Goal: Contribute content

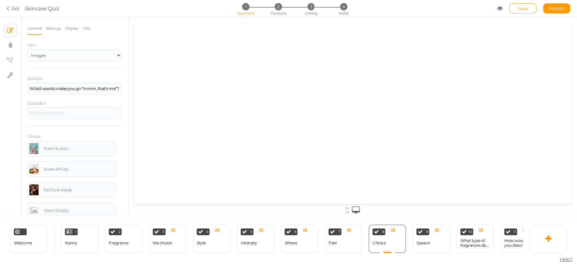
select select "2"
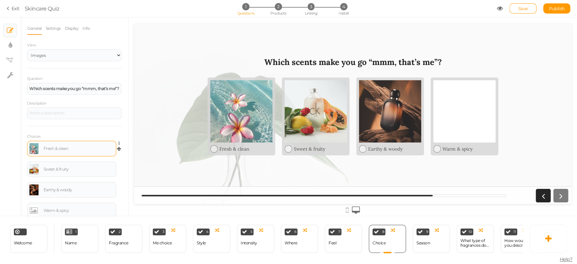
click at [76, 143] on body "× Close A wider screen is needed to use the Pickzen builder Exit Skincare Quiz …" at bounding box center [288, 132] width 577 height 264
click at [58, 149] on div "Fresh & clean" at bounding box center [79, 148] width 70 height 4
click at [61, 168] on div "Sweet & fruity" at bounding box center [79, 169] width 70 height 4
click at [58, 171] on div "Sweet & fruity" at bounding box center [79, 169] width 70 height 4
click at [48, 170] on div "Sweet or fruity" at bounding box center [71, 169] width 84 height 11
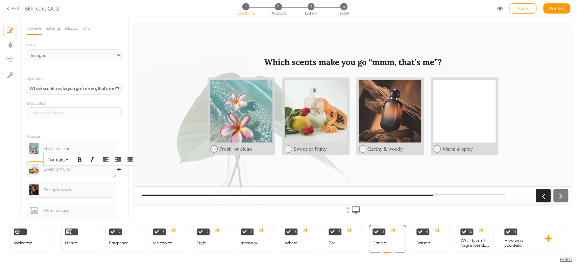
click at [48, 170] on div "Sweet or fruity" at bounding box center [79, 169] width 70 height 4
click at [15, 162] on div "× Slides × Display settings × View tree × Settings" at bounding box center [10, 116] width 20 height 199
click at [61, 150] on div "Fresh or clean" at bounding box center [79, 148] width 70 height 4
click at [55, 147] on div "Fresh or Clean" at bounding box center [79, 148] width 70 height 4
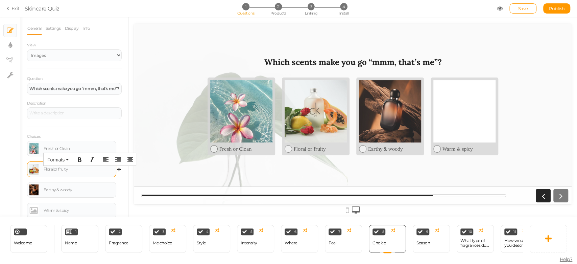
click at [59, 171] on div "Floral or fruity" at bounding box center [79, 169] width 70 height 4
click at [63, 191] on div "Earthy & woody" at bounding box center [79, 190] width 70 height 4
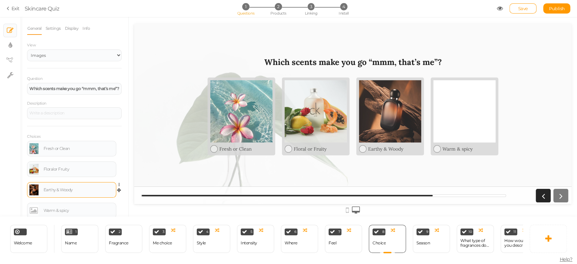
click at [33, 194] on link at bounding box center [33, 189] width 9 height 11
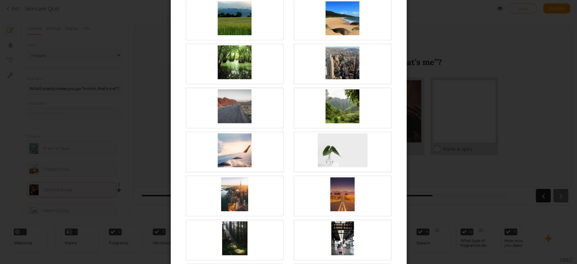
scroll to position [105, 0]
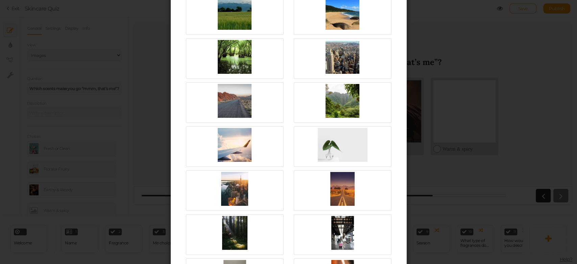
click at [0, 185] on div "Select image Upload URL Also, drop an image here to upload. Close" at bounding box center [288, 132] width 577 height 264
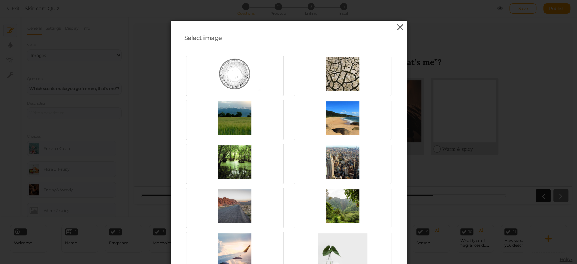
click at [398, 26] on icon at bounding box center [400, 27] width 10 height 10
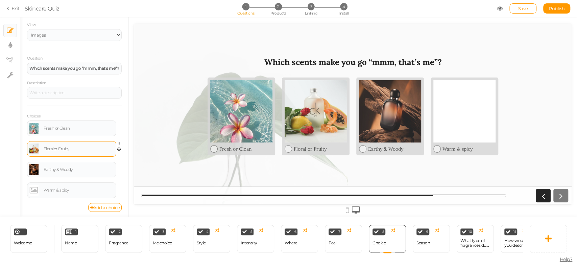
scroll to position [22, 0]
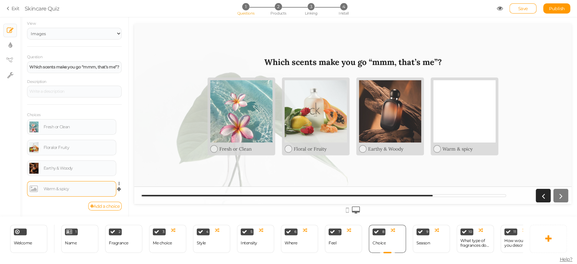
click at [63, 188] on div "Warm & spicy" at bounding box center [79, 189] width 70 height 4
click at [60, 167] on div "Earthy & Woody" at bounding box center [79, 168] width 70 height 4
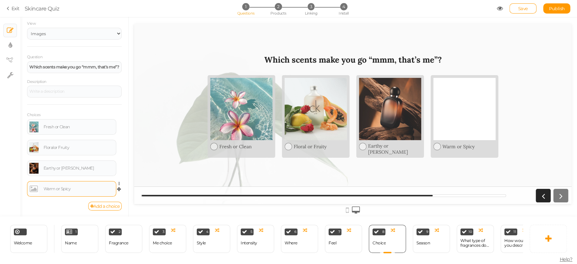
click at [31, 191] on link at bounding box center [33, 188] width 9 height 11
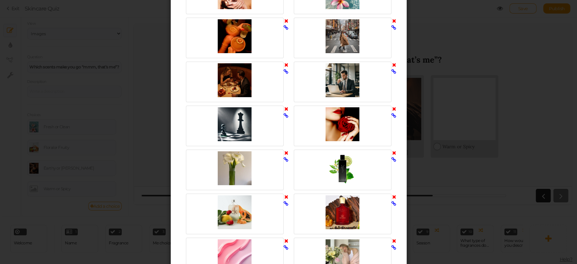
scroll to position [759, 0]
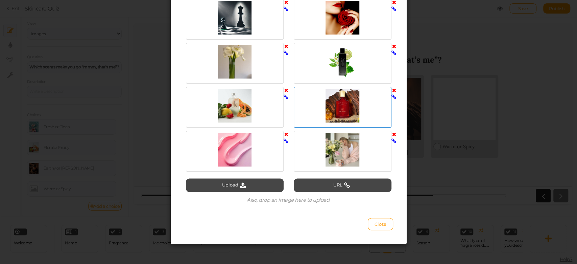
click at [341, 105] on div at bounding box center [342, 106] width 94 height 34
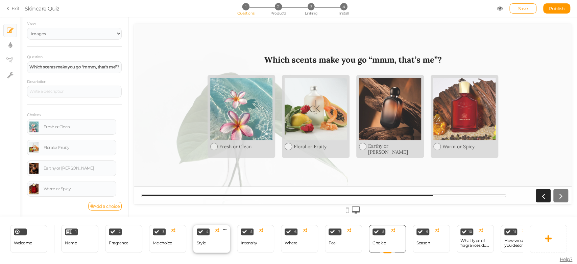
click at [208, 241] on div "4 Style × Define the conditions to show this slide. Clone Change type Delete" at bounding box center [211, 238] width 37 height 28
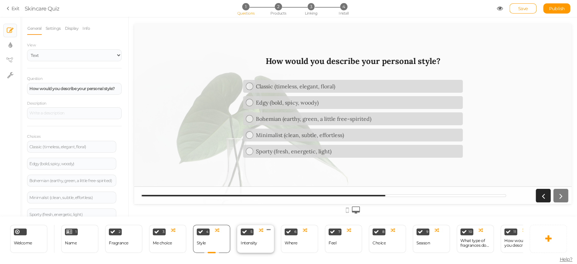
click at [247, 232] on div "5 Intensity × Define the conditions to show this slide. Clone Change type Delete" at bounding box center [255, 238] width 37 height 28
select select "2"
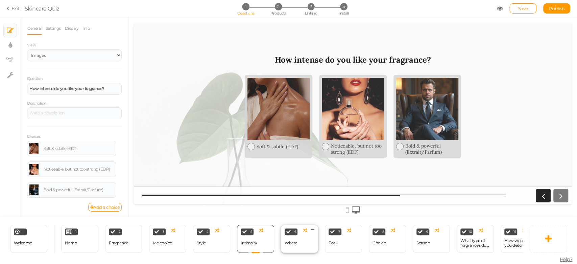
click at [314, 235] on div "6 Where × Define the conditions to show this slide. Clone Change type Delete" at bounding box center [299, 238] width 37 height 28
select select "2"
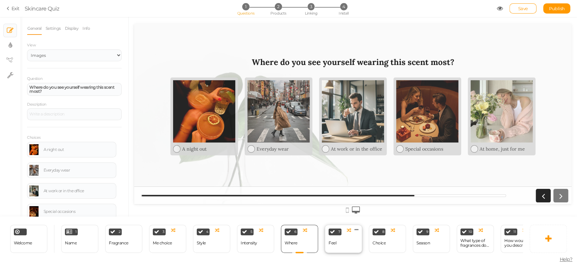
click at [347, 235] on div "7 Feel × Define the conditions to show this slide. Clone Change type Delete" at bounding box center [343, 238] width 37 height 28
select select "2"
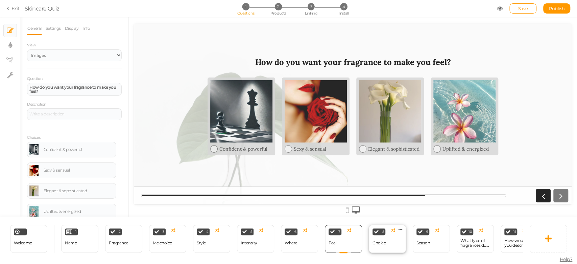
scroll to position [0, 0]
click at [385, 240] on div "Choice" at bounding box center [378, 242] width 13 height 5
select select "2"
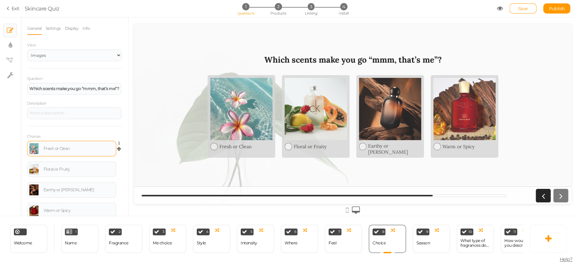
click at [34, 145] on link at bounding box center [33, 148] width 9 height 11
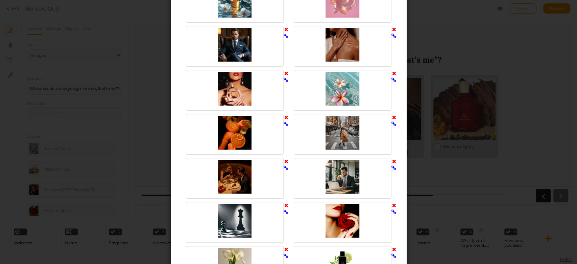
scroll to position [759, 0]
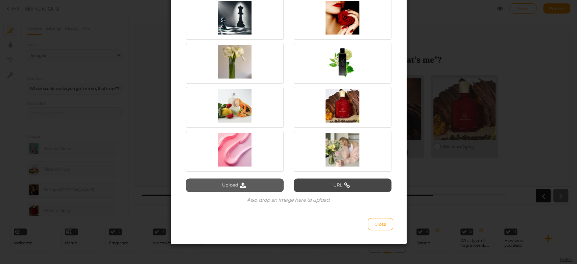
click at [252, 191] on button "Upload" at bounding box center [235, 185] width 98 height 14
type input "C:\fakepath\fresh clean.png"
click at [248, 189] on button "Upload" at bounding box center [235, 185] width 98 height 14
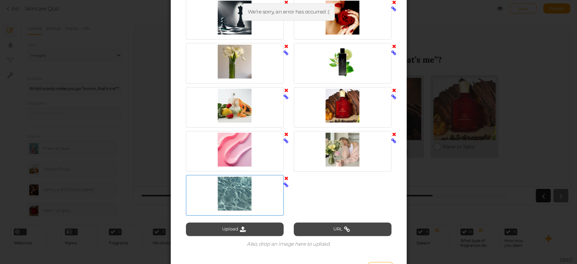
click at [243, 203] on div at bounding box center [235, 193] width 94 height 34
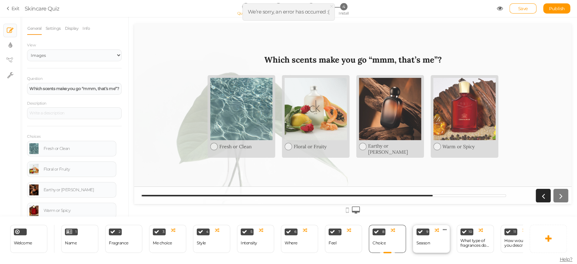
click at [431, 244] on div "9 Season × Define the conditions to show this slide. Clone Change type Delete" at bounding box center [431, 238] width 37 height 28
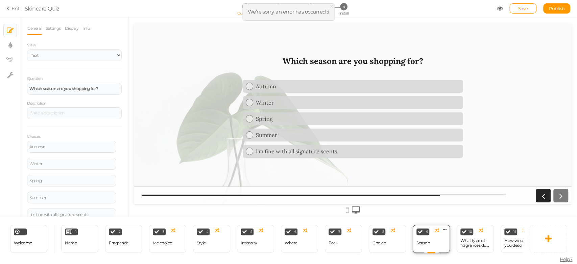
scroll to position [0, 0]
click at [466, 240] on div "What type of fragrances do they usually like?" at bounding box center [475, 242] width 30 height 9
select select "2"
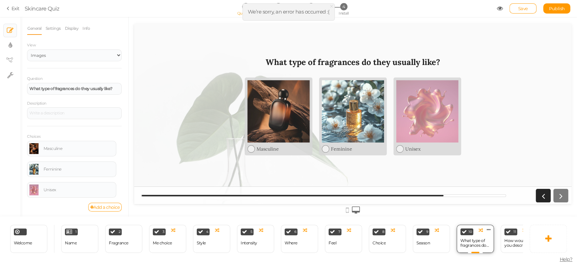
click at [466, 240] on div "What type of fragrances do they usually like?" at bounding box center [475, 242] width 30 height 9
click at [211, 239] on div "4 Style × Define the conditions to show this slide. Clone Change type Delete" at bounding box center [211, 238] width 37 height 28
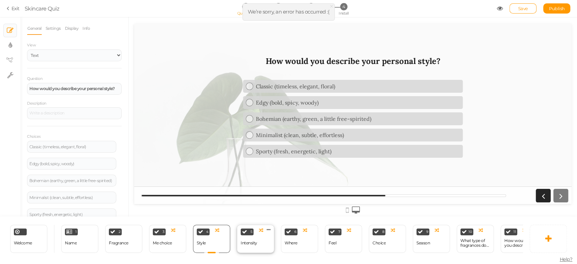
click at [242, 240] on div "Intensity" at bounding box center [249, 242] width 17 height 5
select select "2"
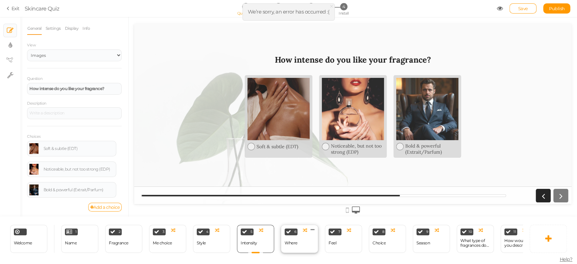
click at [289, 240] on div "Where" at bounding box center [291, 242] width 13 height 5
select select "2"
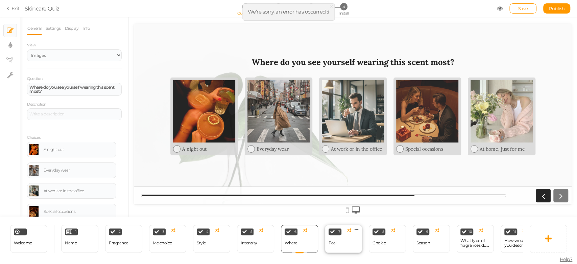
click at [341, 242] on div "7 Feel × Define the conditions to show this slide. Clone Change type Delete" at bounding box center [343, 238] width 37 height 28
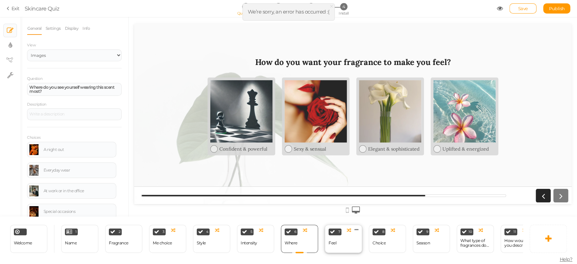
select select "2"
click at [370, 242] on div "8 Choice × Define the conditions to show this slide. Clone Change type Delete" at bounding box center [387, 238] width 37 height 28
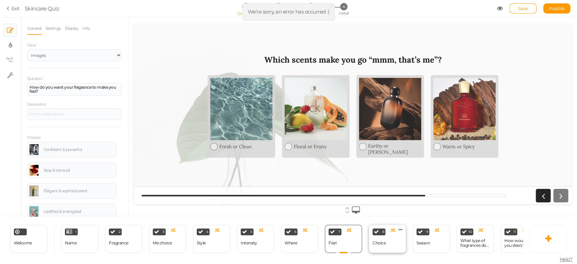
select select "2"
click at [331, 6] on span "×" at bounding box center [331, 6] width 5 height 10
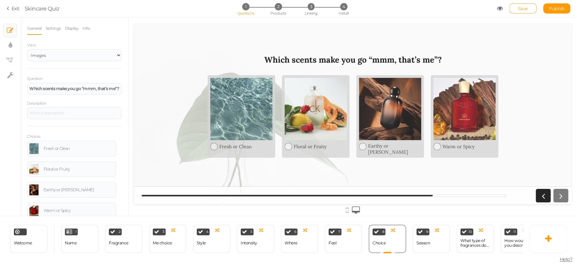
click at [527, 9] on span "Save" at bounding box center [523, 8] width 10 height 5
click at [556, 7] on span "Publish" at bounding box center [557, 8] width 16 height 5
click at [474, 238] on div "What type of fragrances do they usually like?" at bounding box center [475, 242] width 30 height 9
select select "2"
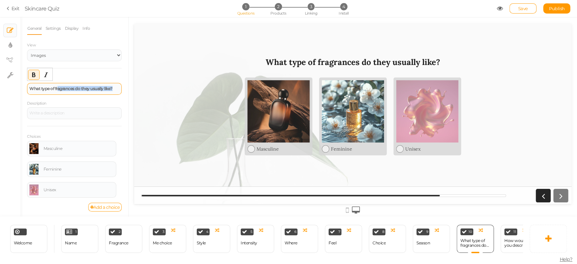
drag, startPoint x: 74, startPoint y: 90, endPoint x: 58, endPoint y: 85, distance: 16.8
click at [58, 87] on div "What type of fragrances do they usually like?" at bounding box center [74, 89] width 90 height 4
click at [58, 86] on strong "What type of fragrances do they usually like?" at bounding box center [70, 88] width 83 height 5
drag, startPoint x: 55, startPoint y: 87, endPoint x: 72, endPoint y: 86, distance: 17.3
click at [72, 86] on strong "What type of fragrances do they usually like?" at bounding box center [70, 88] width 83 height 5
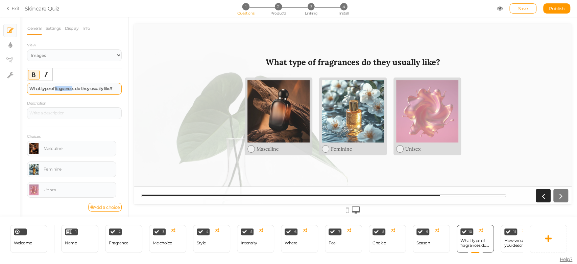
copy strong "fragrance"
click at [72, 94] on div "What type of fragrances do they usually like?" at bounding box center [74, 89] width 95 height 12
drag, startPoint x: 31, startPoint y: 170, endPoint x: 113, endPoint y: 191, distance: 84.5
click at [113, 191] on div "Masculine Settings Delete Feminine Settings Delete Unisex Settings Delete" at bounding box center [74, 172] width 95 height 62
click at [117, 189] on icon at bounding box center [119, 191] width 4 height 6
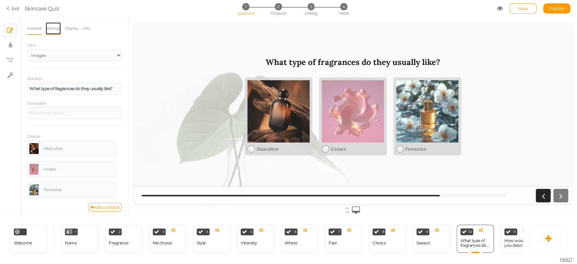
click at [53, 27] on link "Settings" at bounding box center [53, 28] width 16 height 13
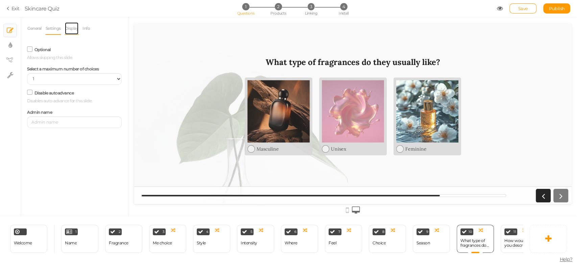
click at [73, 27] on link "Display" at bounding box center [72, 28] width 15 height 13
click at [86, 31] on link "Info" at bounding box center [86, 28] width 8 height 13
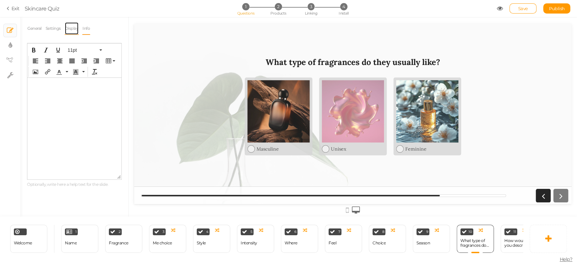
click at [68, 29] on link "Display" at bounding box center [72, 28] width 15 height 13
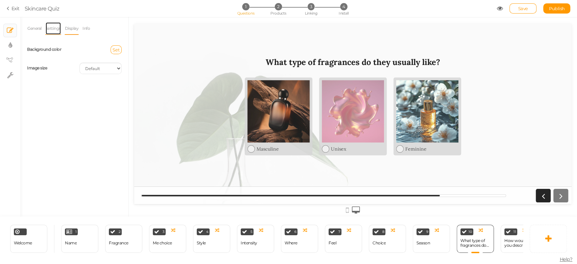
click at [52, 24] on link "Settings" at bounding box center [53, 28] width 16 height 13
click at [37, 29] on link "General" at bounding box center [34, 28] width 15 height 13
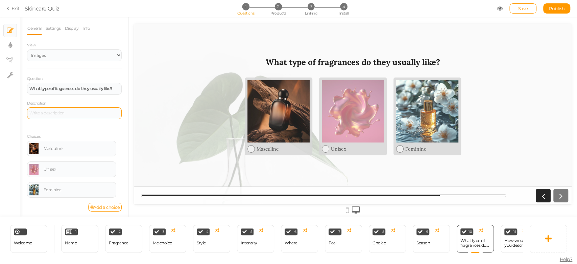
scroll to position [1, 0]
click at [74, 24] on link "Display" at bounding box center [72, 27] width 15 height 13
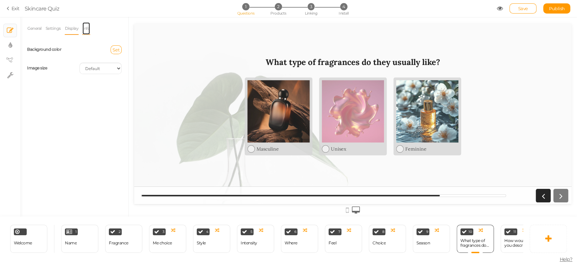
click at [84, 26] on link "Info" at bounding box center [86, 28] width 8 height 13
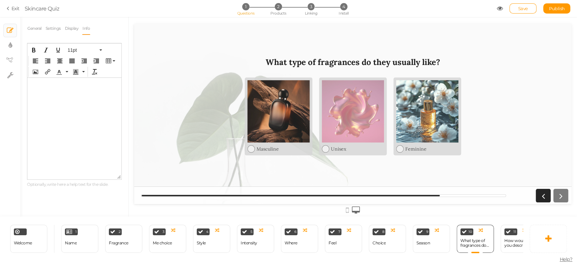
click at [42, 81] on p at bounding box center [74, 82] width 89 height 5
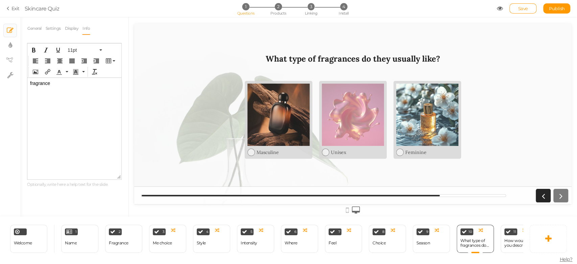
click at [47, 89] on html "fragrance" at bounding box center [74, 83] width 94 height 11
drag, startPoint x: 52, startPoint y: 85, endPoint x: 19, endPoint y: 83, distance: 32.5
click at [27, 83] on html "fragrance" at bounding box center [74, 83] width 94 height 11
click at [119, 237] on div "Fragrance" at bounding box center [119, 243] width 20 height 12
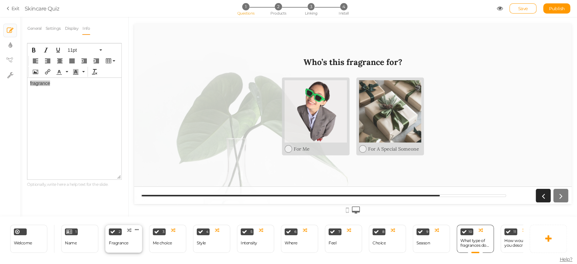
select select "2"
select select "1"
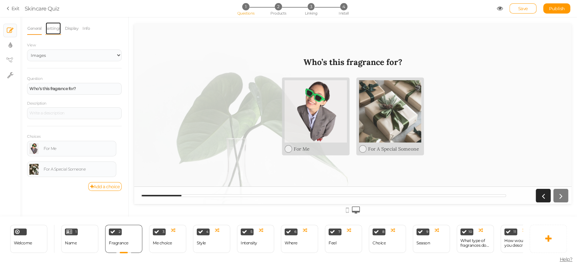
click at [52, 28] on link "Settings" at bounding box center [53, 28] width 16 height 13
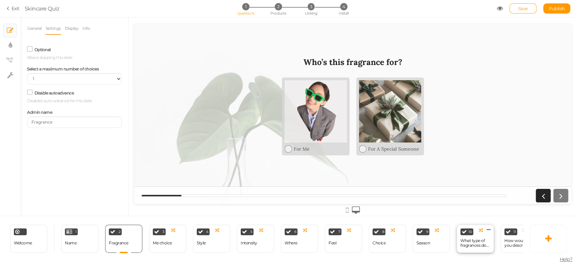
click at [477, 244] on div "What type of fragrances do they usually like?" at bounding box center [475, 243] width 30 height 12
select select "2"
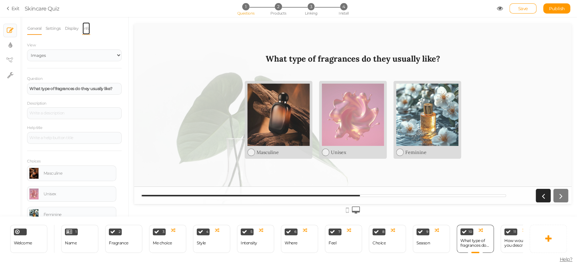
click at [86, 31] on link "Info" at bounding box center [86, 28] width 8 height 13
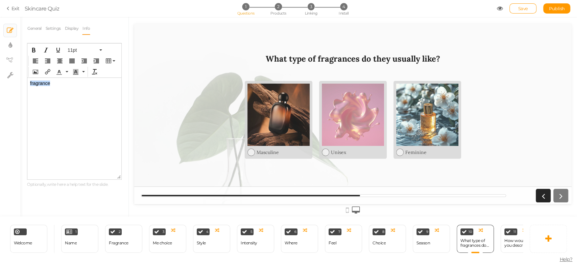
drag, startPoint x: 54, startPoint y: 83, endPoint x: 17, endPoint y: 81, distance: 36.9
click at [27, 81] on html "fragrance" at bounding box center [74, 83] width 94 height 11
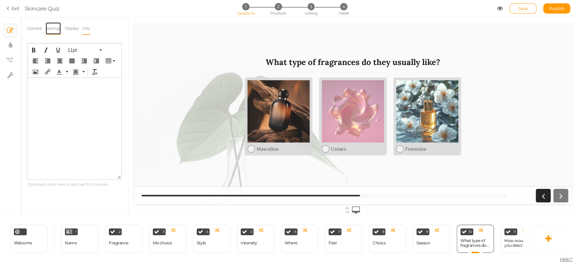
click at [58, 28] on link "Settings" at bounding box center [53, 28] width 16 height 13
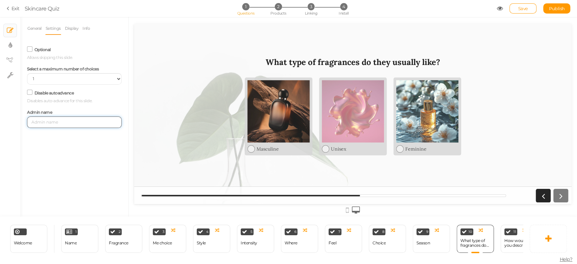
click at [59, 121] on input "text" at bounding box center [74, 121] width 95 height 11
paste input "fragrance"
click at [58, 158] on div "General Settings Display Info View Text Images Slider Dropdown Question What ty…" at bounding box center [74, 119] width 108 height 194
click at [30, 122] on input "fragrance" at bounding box center [74, 121] width 95 height 11
type input "2nd fragrance"
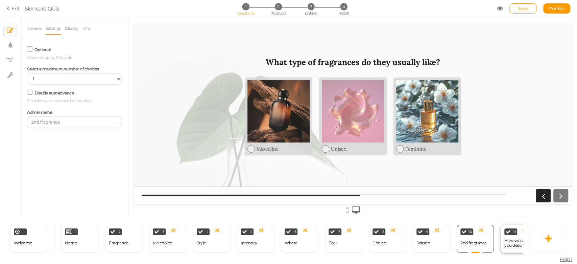
click at [507, 238] on div "How would you describe their style?" at bounding box center [519, 242] width 30 height 9
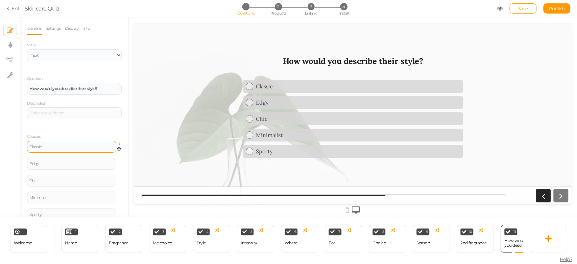
click at [60, 150] on div "Classic" at bounding box center [71, 147] width 89 height 12
click at [54, 145] on div "Classic" at bounding box center [71, 147] width 84 height 4
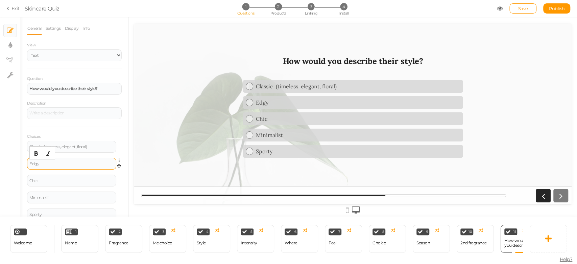
click at [60, 162] on div "Edgy" at bounding box center [71, 164] width 84 height 4
click at [59, 145] on div "Classic (timeless, elegant, floral)" at bounding box center [71, 147] width 84 height 4
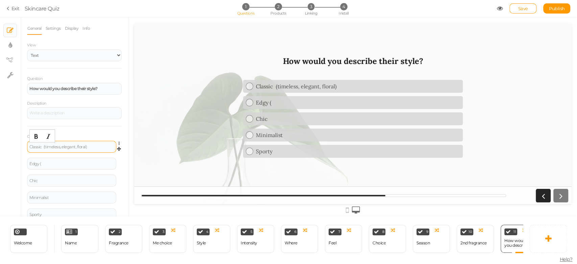
click at [46, 147] on div "Classic (timeless, elegant, floral)" at bounding box center [71, 147] width 84 height 4
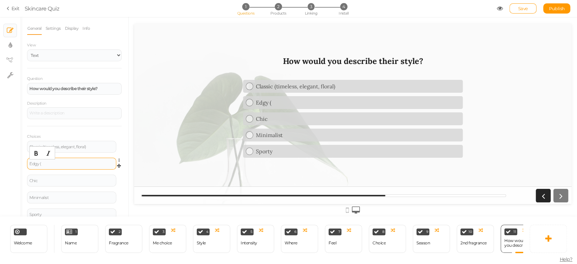
click at [49, 163] on div "Edgy (" at bounding box center [71, 164] width 84 height 4
click at [62, 176] on div "Chic" at bounding box center [71, 180] width 89 height 12
click at [64, 195] on div "Minimalist" at bounding box center [71, 197] width 84 height 4
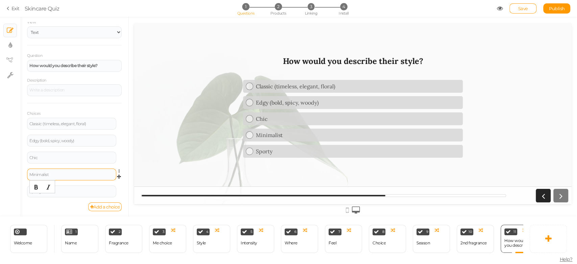
scroll to position [23, 0]
click at [65, 191] on div "Sporty" at bounding box center [71, 191] width 84 height 4
click at [57, 156] on div "Chic" at bounding box center [71, 157] width 84 height 4
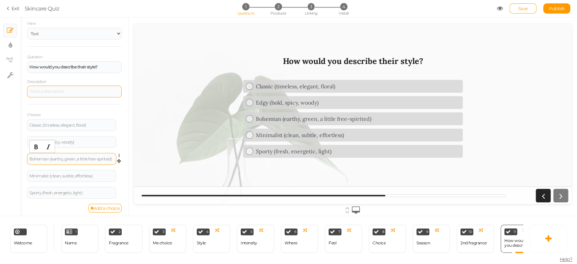
scroll to position [0, 0]
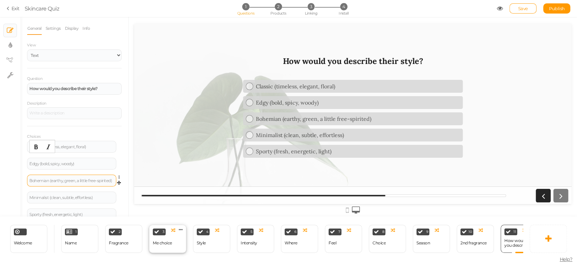
click at [168, 242] on div "Me choice" at bounding box center [162, 242] width 19 height 5
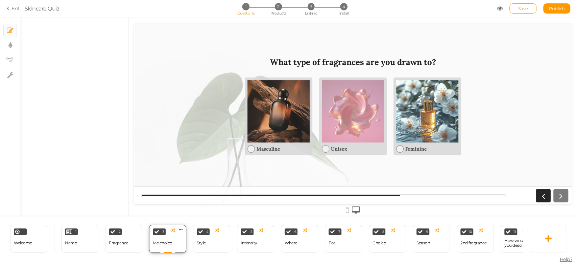
select select "2"
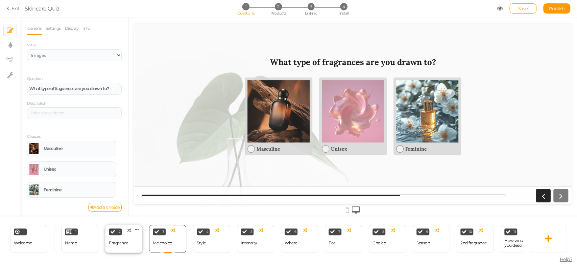
click at [142, 241] on div "2 Fragrance × Define the conditions to show this slide. Clone Change type Delete" at bounding box center [123, 238] width 37 height 28
select select "2"
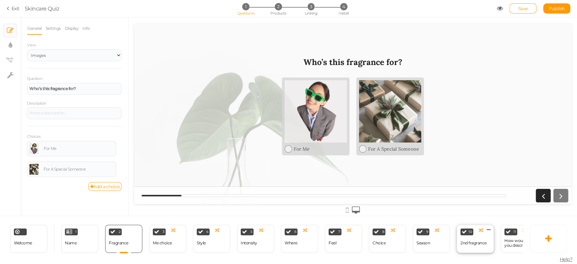
click at [471, 240] on div "2nd fragrance" at bounding box center [473, 242] width 26 height 5
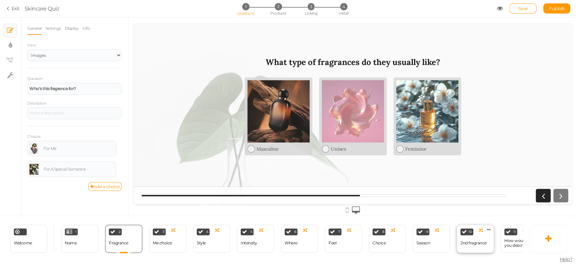
select select "2"
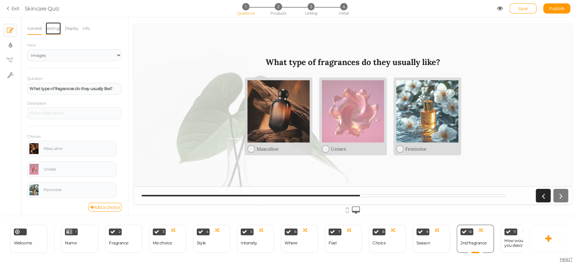
click at [55, 31] on link "Settings" at bounding box center [53, 28] width 16 height 13
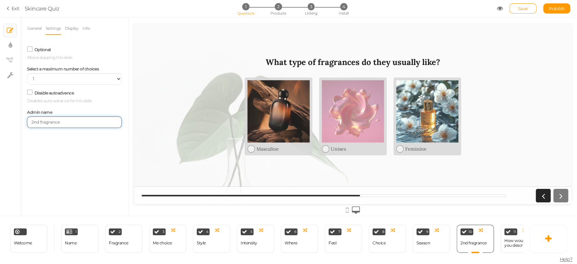
drag, startPoint x: 71, startPoint y: 123, endPoint x: 40, endPoint y: 124, distance: 31.1
click at [40, 124] on input "2nd fragrance" at bounding box center [74, 121] width 95 height 11
drag, startPoint x: 39, startPoint y: 122, endPoint x: 31, endPoint y: 123, distance: 7.8
click at [31, 123] on input "2nd choice" at bounding box center [74, 121] width 95 height 11
type input "Their choice"
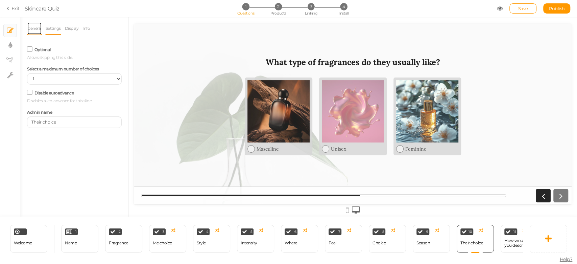
click at [33, 25] on link "General" at bounding box center [34, 28] width 15 height 13
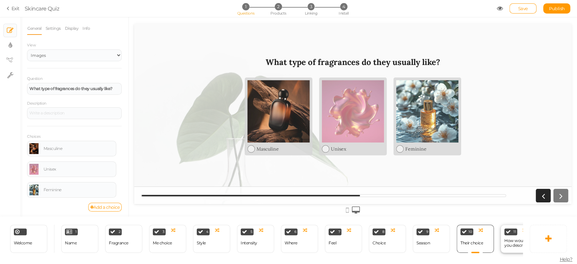
click at [514, 238] on div "How would you describe their style?" at bounding box center [519, 242] width 30 height 9
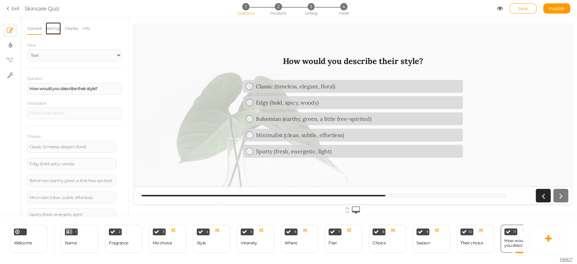
click at [56, 30] on link "Settings" at bounding box center [53, 28] width 16 height 13
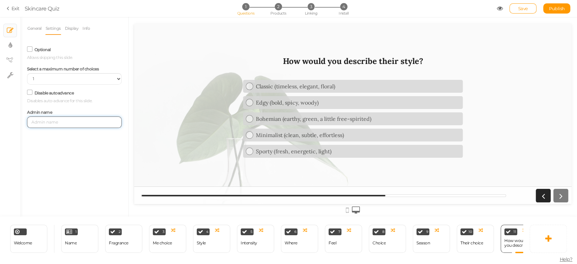
click at [62, 125] on input "text" at bounding box center [74, 121] width 95 height 11
type input "s"
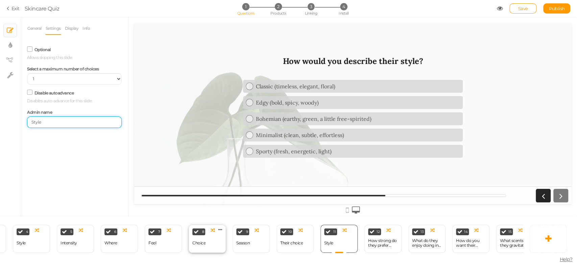
scroll to position [0, 315]
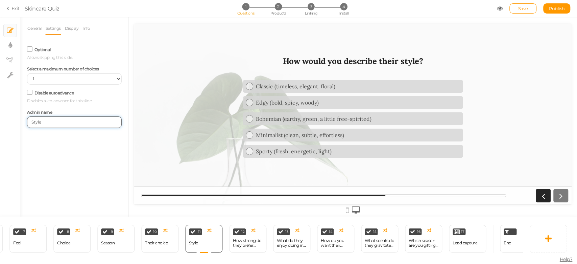
click at [34, 124] on input "Style" at bounding box center [74, 121] width 95 height 11
type input "Their style"
click at [243, 242] on div "How strong do they prefer scents?" at bounding box center [248, 242] width 30 height 9
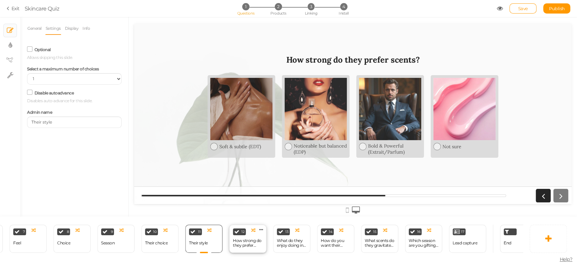
select select "2"
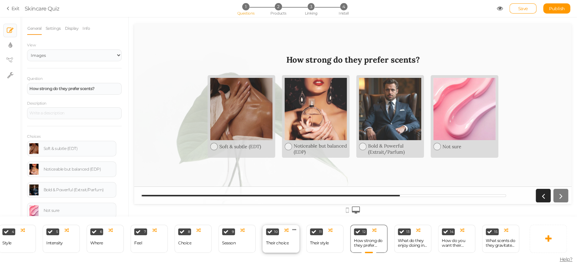
scroll to position [0, 180]
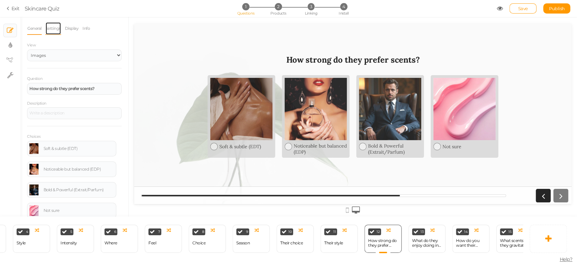
click at [52, 34] on link "Settings" at bounding box center [53, 28] width 16 height 13
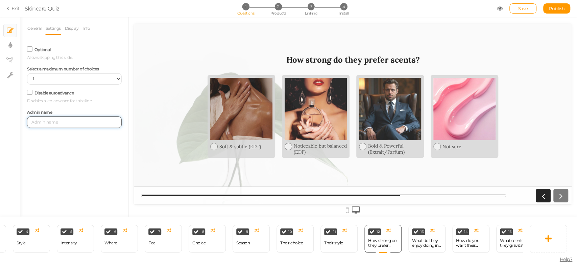
click at [59, 122] on input "text" at bounding box center [74, 121] width 95 height 11
type input "Intensity"
click at [35, 25] on link "General" at bounding box center [34, 28] width 15 height 13
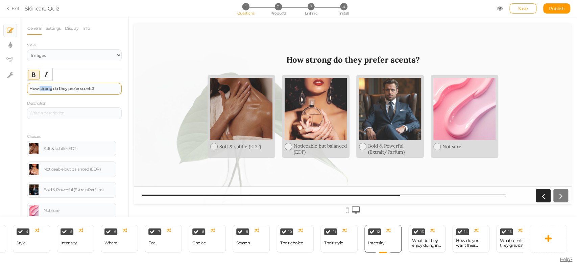
drag, startPoint x: 52, startPoint y: 88, endPoint x: 39, endPoint y: 88, distance: 12.5
click at [39, 88] on strong "How strong do they prefer scents?" at bounding box center [61, 88] width 65 height 5
click at [74, 91] on div "How intense do they prefer scents?" at bounding box center [74, 89] width 95 height 12
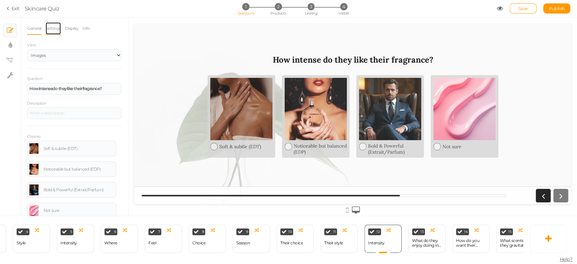
click at [54, 33] on link "Settings" at bounding box center [53, 28] width 16 height 13
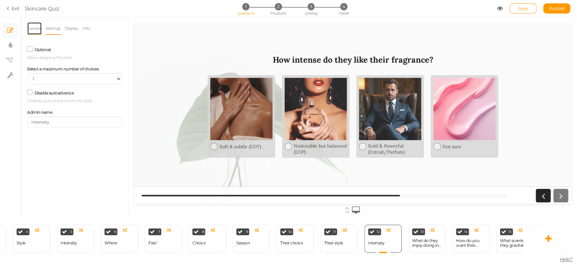
click at [36, 30] on link "General" at bounding box center [34, 28] width 15 height 13
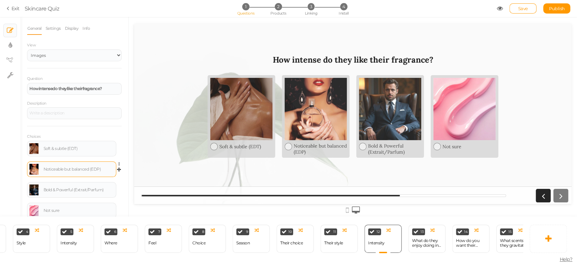
click at [60, 172] on div "Noticeable but balanced (EDP)" at bounding box center [71, 169] width 84 height 11
click at [81, 168] on div "Noticeable but balanced (EDP)" at bounding box center [79, 169] width 70 height 4
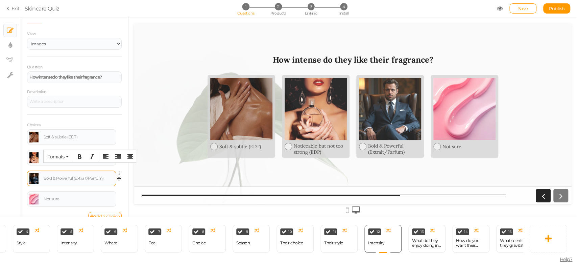
scroll to position [21, 0]
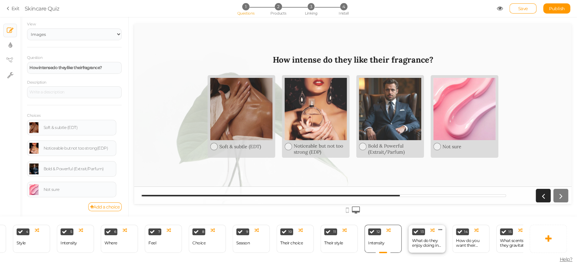
click at [422, 242] on div "What do they enjoy doing in their free time?" at bounding box center [427, 242] width 30 height 9
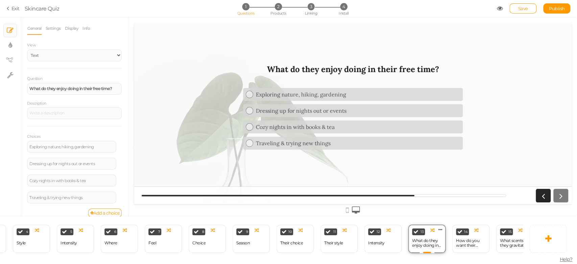
scroll to position [0, 0]
click at [469, 239] on div "How do you want their fragrance to make them feel?" at bounding box center [471, 242] width 30 height 9
select select "2"
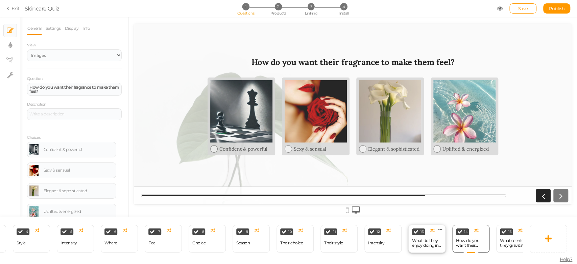
click at [425, 239] on div "What do they enjoy doing in their free time?" at bounding box center [427, 242] width 30 height 9
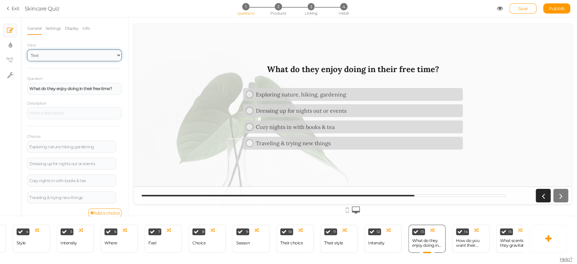
click at [86, 56] on select "Text Images Slider Dropdown" at bounding box center [74, 55] width 95 height 12
select select "2"
click at [27, 49] on select "Text Images Slider Dropdown" at bounding box center [74, 55] width 95 height 12
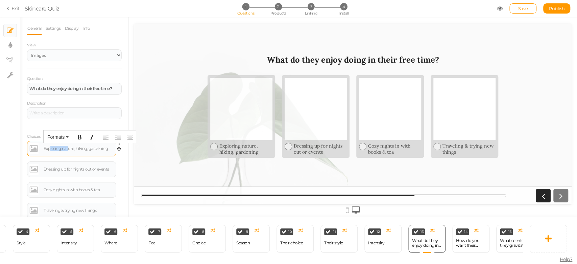
drag, startPoint x: 68, startPoint y: 148, endPoint x: 49, endPoint y: 146, distance: 18.7
click at [49, 146] on div "Exploring nature, hiking, gardening" at bounding box center [79, 148] width 70 height 4
click at [64, 150] on div "Exploring nature, hiking, gardening" at bounding box center [79, 148] width 70 height 4
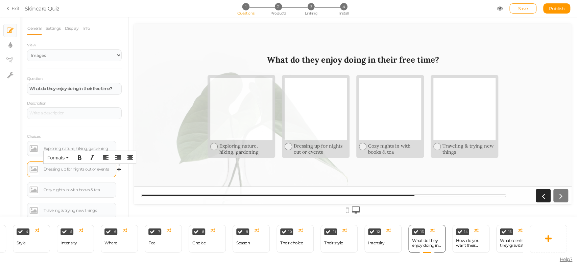
click at [68, 169] on div "Dressing up for nights out or events" at bounding box center [79, 169] width 70 height 4
click at [78, 185] on body "× Close A wider screen is needed to use the Pickzen builder Exit Skincare Quiz …" at bounding box center [288, 132] width 577 height 264
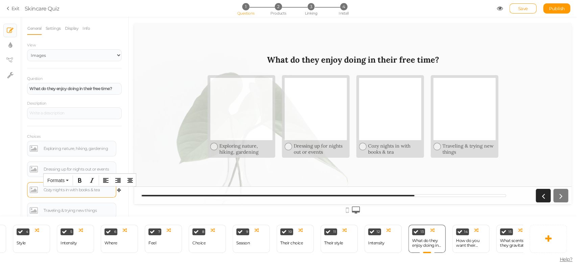
click at [81, 191] on div "Cozy nights in with books & tea" at bounding box center [79, 190] width 70 height 4
click at [87, 191] on div "Cozy nights in with books & tea" at bounding box center [79, 190] width 70 height 4
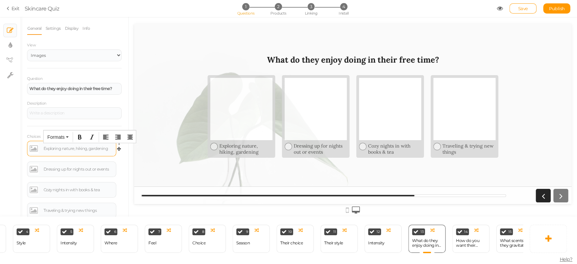
click at [60, 149] on div "Exploring nature, hiking, gardening" at bounding box center [79, 148] width 70 height 4
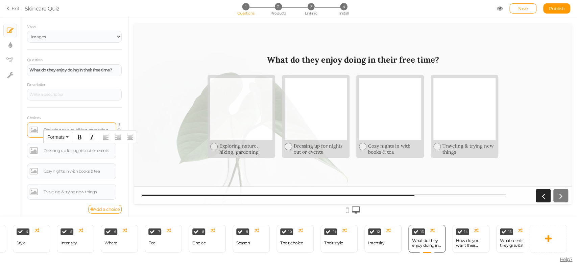
scroll to position [22, 0]
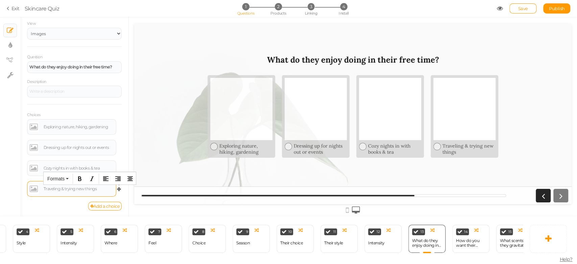
click at [72, 185] on div "Traveling & trying new things" at bounding box center [71, 188] width 84 height 11
click at [35, 128] on link at bounding box center [33, 126] width 9 height 11
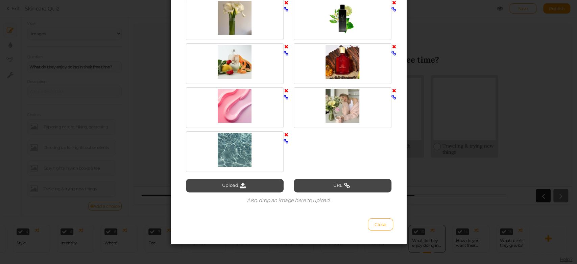
scroll to position [803, 0]
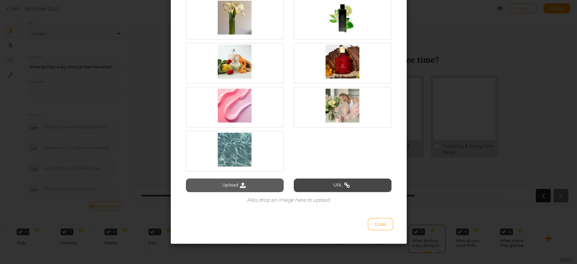
click at [238, 183] on icon at bounding box center [242, 185] width 9 height 6
click at [239, 188] on button "Upload" at bounding box center [235, 185] width 98 height 14
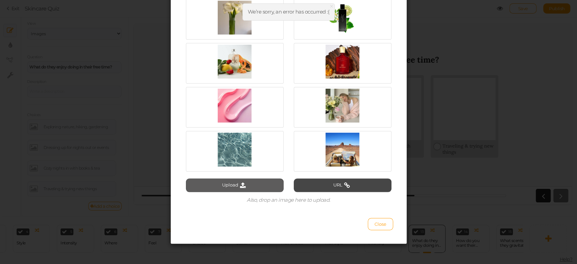
click at [230, 184] on button "Upload" at bounding box center [235, 185] width 98 height 14
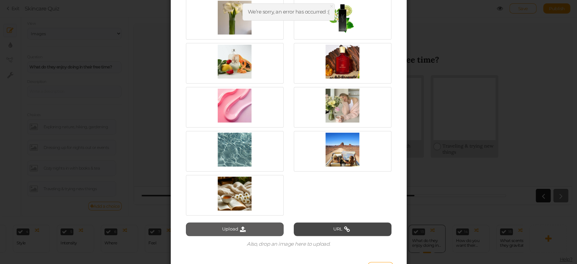
click at [226, 229] on button "Upload" at bounding box center [235, 229] width 98 height 14
type input "C:\fakepath\Dressing up for nights out or events.png"
click at [241, 232] on button "Upload" at bounding box center [235, 229] width 98 height 14
type input "C:\fakepath\Exploring nature, hiking, gardening.png"
click at [249, 226] on button "Upload" at bounding box center [235, 229] width 98 height 14
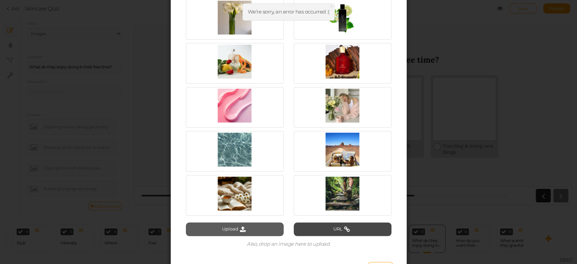
type input "C:\fakepath\Dressing up for nights out or events.png"
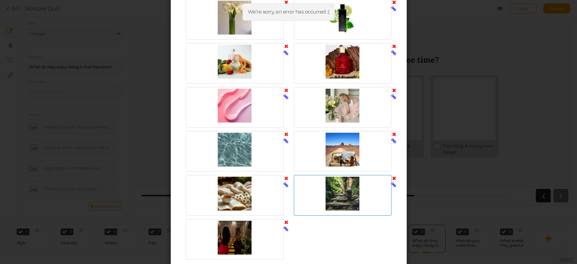
click at [339, 183] on div at bounding box center [342, 193] width 94 height 34
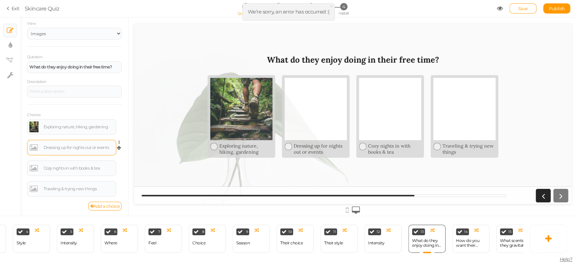
click at [35, 150] on link at bounding box center [33, 147] width 9 height 11
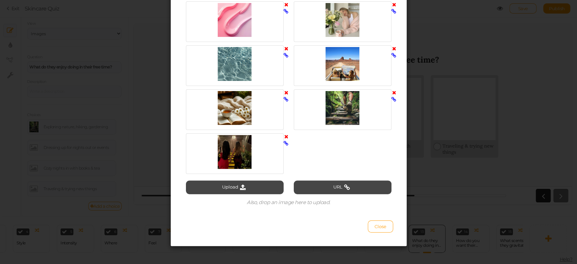
scroll to position [891, 0]
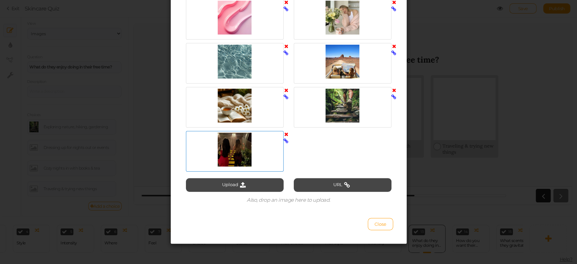
click at [240, 137] on div at bounding box center [235, 149] width 94 height 34
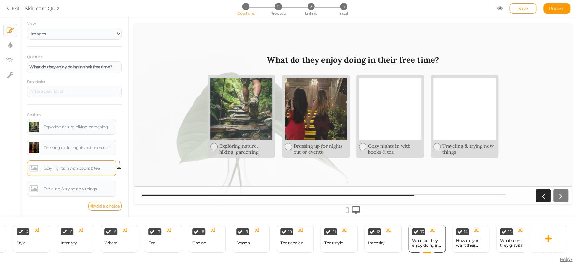
click at [33, 168] on link at bounding box center [33, 168] width 9 height 11
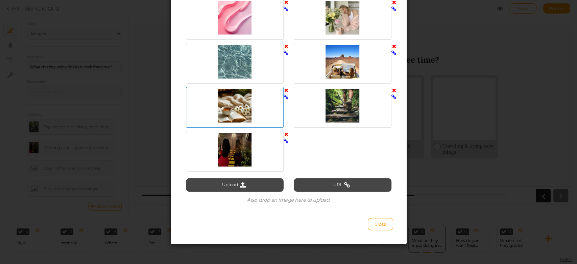
click at [223, 115] on div at bounding box center [235, 106] width 94 height 34
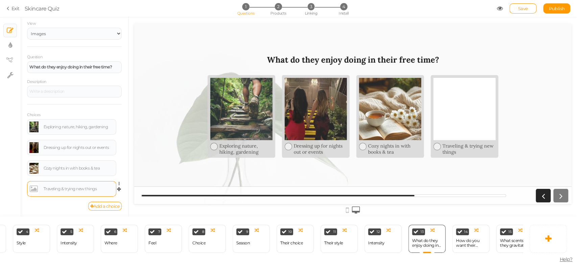
click at [33, 186] on link at bounding box center [33, 188] width 9 height 11
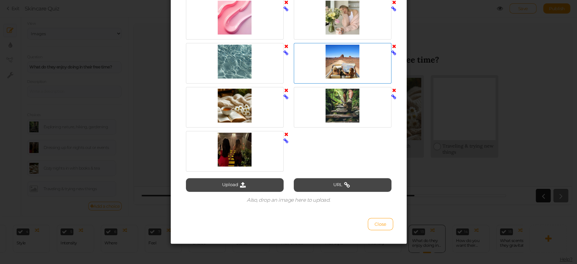
click at [340, 66] on div at bounding box center [342, 62] width 94 height 34
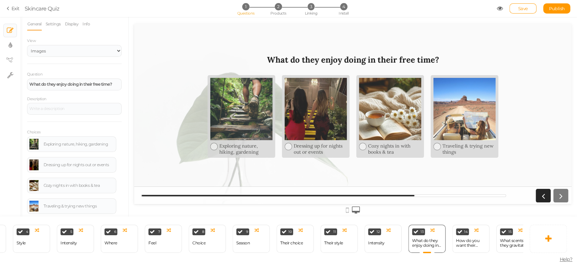
scroll to position [0, 0]
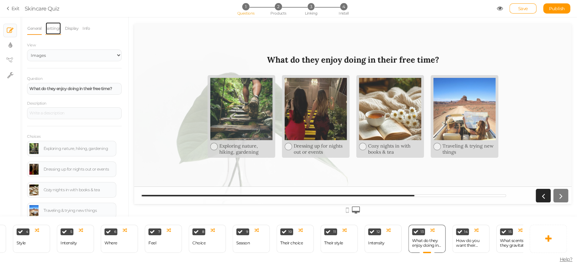
click at [55, 29] on link "Settings" at bounding box center [53, 28] width 16 height 13
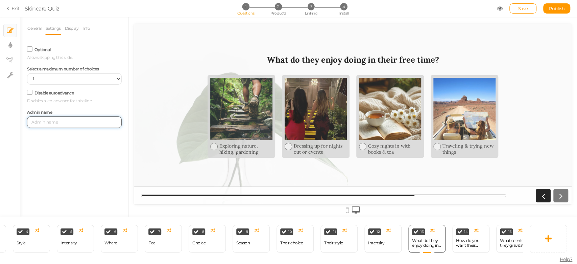
click at [68, 124] on input "text" at bounding box center [74, 121] width 95 height 11
type input "W"
type input "Their"
click at [70, 156] on div "General Settings Display Info View Text Images Slider Dropdown Question What do…" at bounding box center [74, 119] width 108 height 194
click at [464, 240] on div "How do you want their fragrance to make them feel?" at bounding box center [471, 242] width 30 height 9
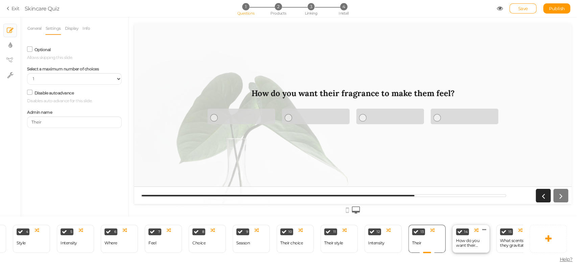
select select "2"
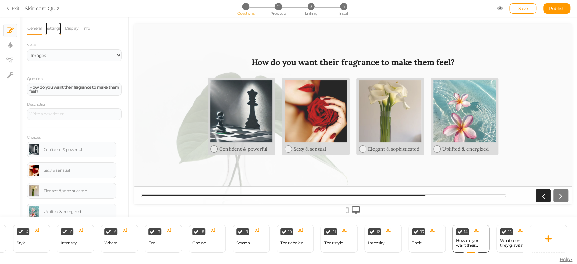
click at [57, 26] on link "Settings" at bounding box center [53, 28] width 16 height 13
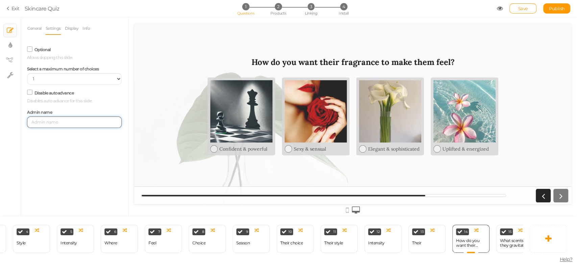
click at [64, 124] on input "text" at bounding box center [74, 121] width 95 height 11
type input "f"
type input "Feel"
drag, startPoint x: 90, startPoint y: 160, endPoint x: 68, endPoint y: 148, distance: 25.1
click at [90, 160] on div "General Settings Display Info View Text Images Slider Dropdown Question How do …" at bounding box center [74, 119] width 108 height 194
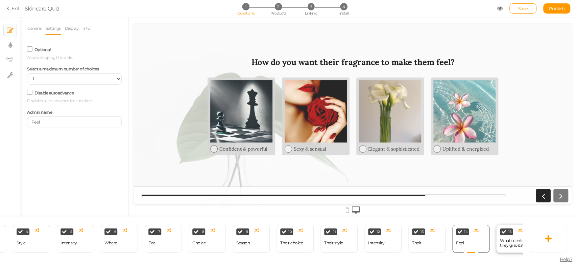
click at [508, 241] on div "What scents do they gravitate towards?" at bounding box center [515, 242] width 30 height 9
select select "2"
select select "1"
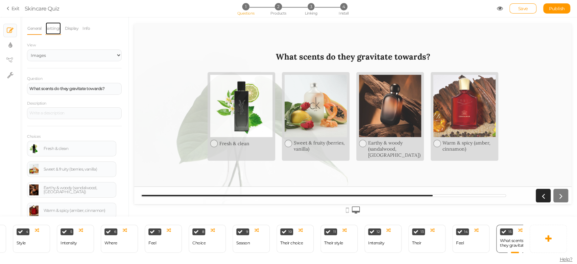
click at [57, 25] on link "Settings" at bounding box center [53, 28] width 16 height 13
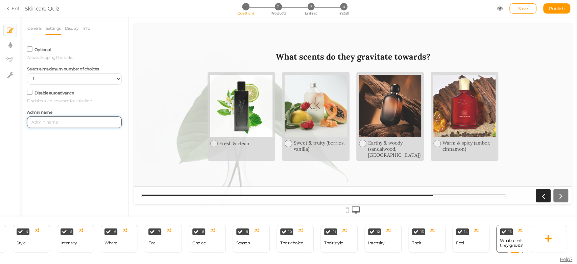
click at [70, 126] on input "text" at bounding box center [74, 121] width 95 height 11
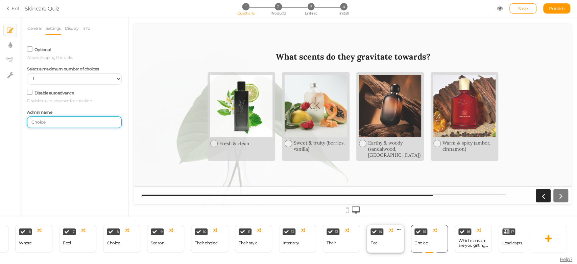
scroll to position [0, 333]
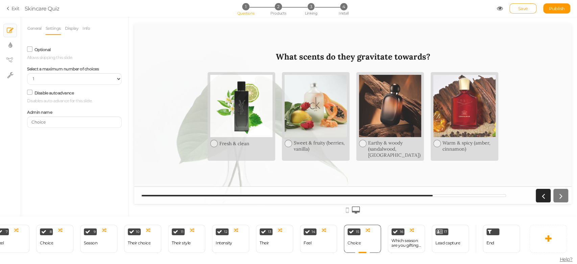
click at [527, 12] on link "Save" at bounding box center [522, 8] width 27 height 10
click at [552, 9] on span "Publish" at bounding box center [557, 8] width 16 height 5
click at [31, 124] on input "Choice" at bounding box center [74, 121] width 95 height 11
click at [33, 122] on input "@nd Choice" at bounding box center [74, 121] width 95 height 11
type input "2nd Choice"
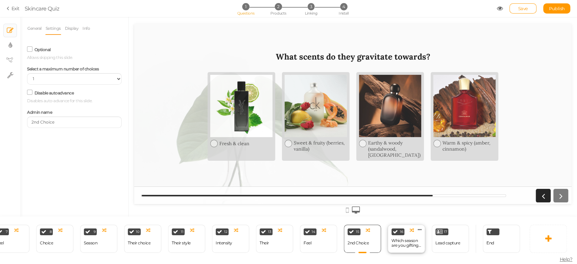
click at [407, 238] on div "Which season are you gifting for?" at bounding box center [406, 242] width 30 height 9
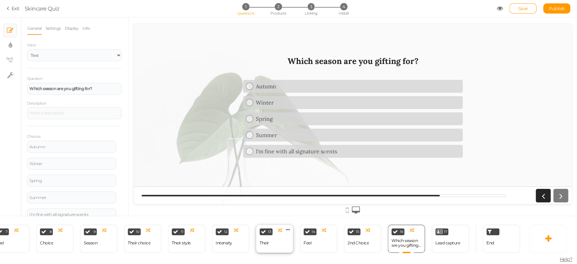
scroll to position [0, 0]
click at [51, 23] on link "Settings" at bounding box center [53, 28] width 16 height 13
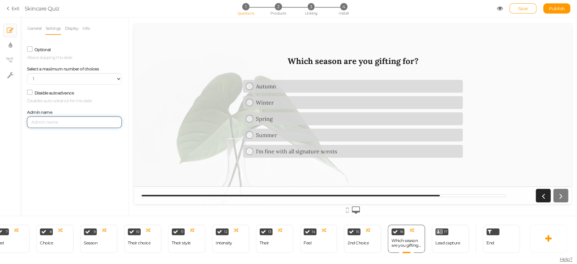
click at [42, 123] on input "text" at bounding box center [74, 121] width 95 height 11
type input "Season"
click at [442, 240] on div "Lead capture" at bounding box center [447, 242] width 25 height 5
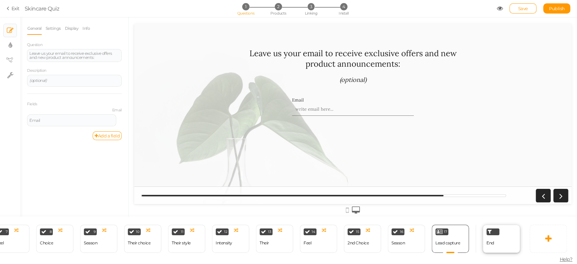
drag, startPoint x: 499, startPoint y: 241, endPoint x: 329, endPoint y: 10, distance: 286.8
click at [499, 241] on div "End" at bounding box center [501, 238] width 37 height 28
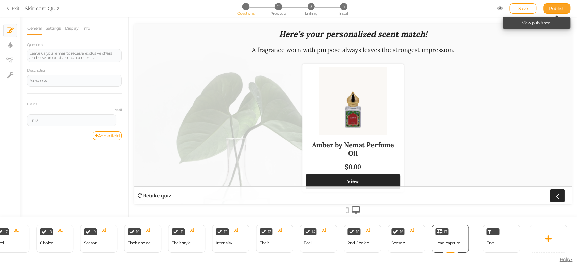
select select "1000"
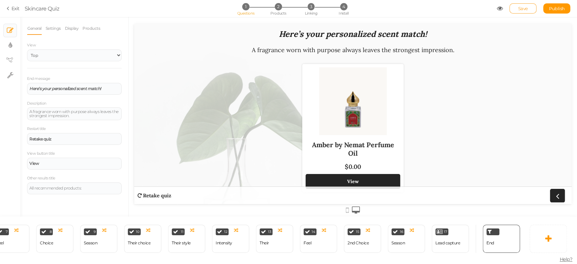
click at [520, 12] on link "Save" at bounding box center [522, 8] width 27 height 10
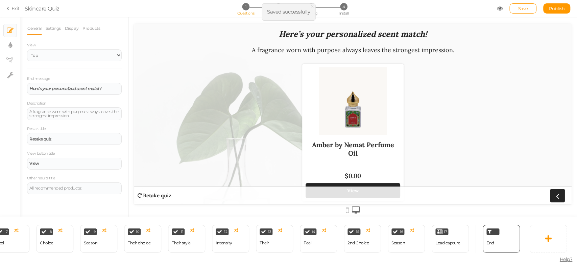
click at [557, 9] on span "Publish" at bounding box center [557, 8] width 16 height 5
click at [84, 241] on div "Season" at bounding box center [91, 242] width 14 height 5
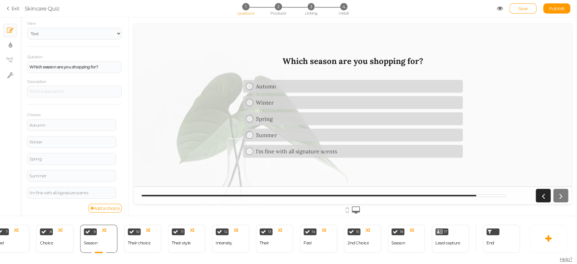
scroll to position [23, 0]
drag, startPoint x: 57, startPoint y: 191, endPoint x: 25, endPoint y: 189, distance: 31.8
click at [25, 189] on div "General Settings Display Info View Text Images Slider Dropdown Question Which s…" at bounding box center [74, 119] width 108 height 194
click at [86, 190] on div "Year round signature scents" at bounding box center [71, 191] width 84 height 4
click at [403, 242] on div "Season" at bounding box center [398, 243] width 14 height 12
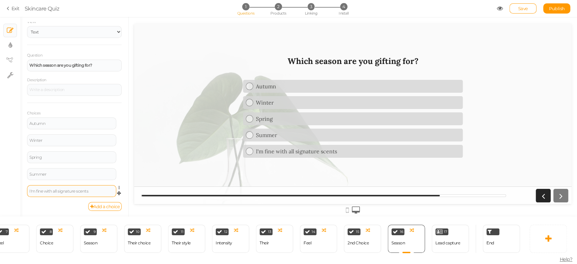
click at [87, 186] on div "I'm fine with all signature scents" at bounding box center [71, 191] width 89 height 12
click at [91, 189] on div "I'm fine with all signature scents" at bounding box center [71, 191] width 84 height 4
paste div
click at [522, 6] on span "Save" at bounding box center [523, 8] width 10 height 5
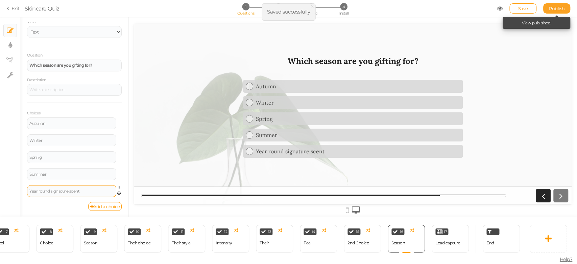
click at [555, 8] on span "Publish" at bounding box center [557, 8] width 16 height 5
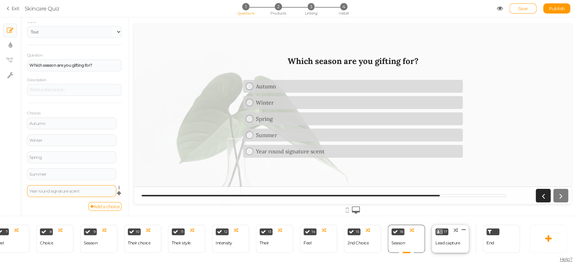
click at [452, 237] on div "Lead capture" at bounding box center [447, 243] width 25 height 12
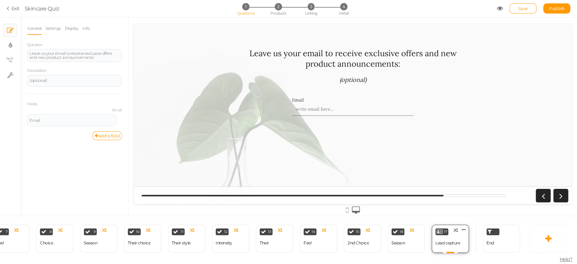
scroll to position [0, 0]
